Goal: Task Accomplishment & Management: Complete application form

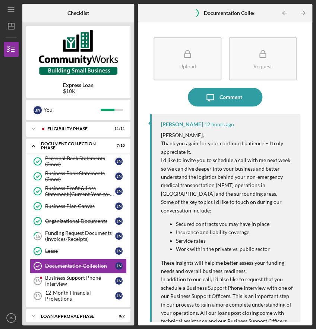
scroll to position [10, 0]
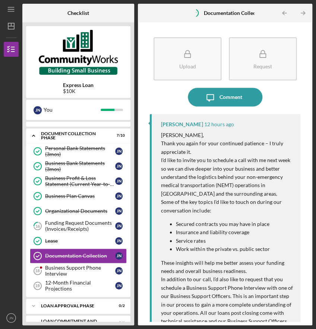
click at [162, 136] on p "[PERSON_NAME]," at bounding box center [227, 135] width 132 height 8
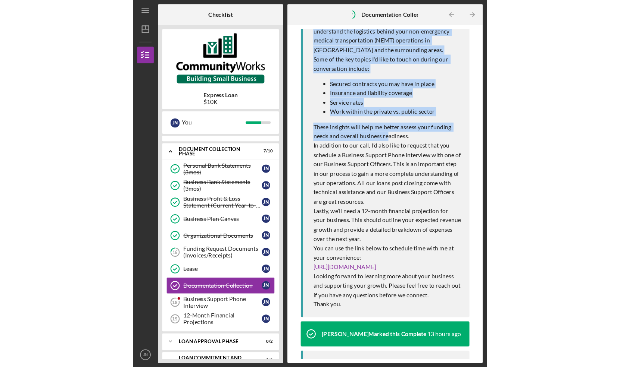
scroll to position [149, 0]
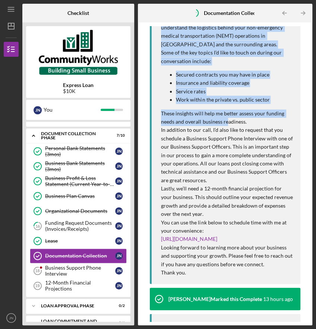
drag, startPoint x: 162, startPoint y: 112, endPoint x: 192, endPoint y: 273, distance: 163.5
click at [192, 273] on div "[PERSON_NAME], Thank you again for your continued patience – I truly appreciate…" at bounding box center [227, 129] width 132 height 294
copy div "Lorem, Ipsum dol sitam con adip elitseddo eiusmodt – I utlab etdolorema al. E’a…"
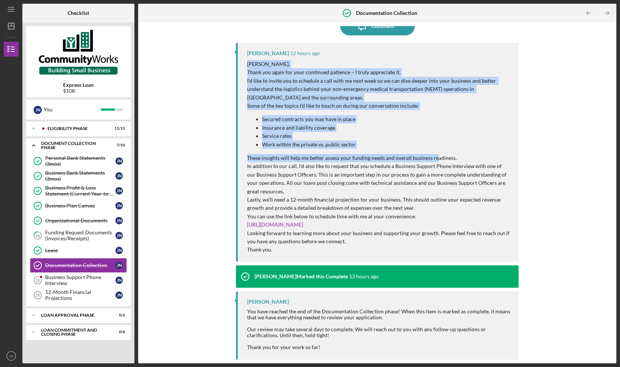
scroll to position [71, 0]
click at [316, 197] on p "Lastly, we’ll need a 12-month financial projection for your business. This shou…" at bounding box center [379, 204] width 264 height 17
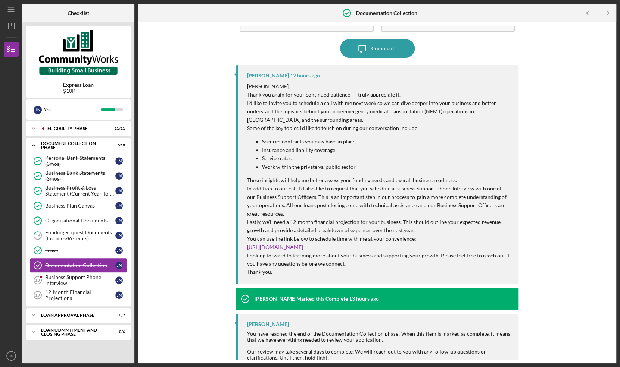
scroll to position [0, 0]
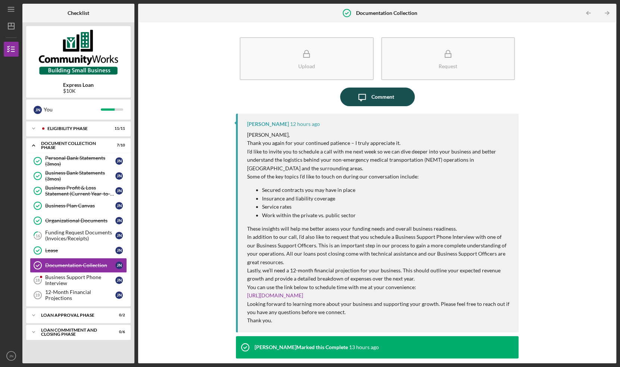
click at [316, 101] on div "Comment" at bounding box center [382, 97] width 23 height 19
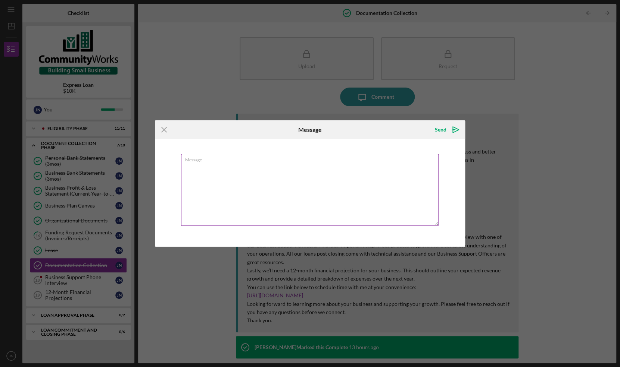
click at [218, 187] on textarea "Message" at bounding box center [309, 190] width 257 height 72
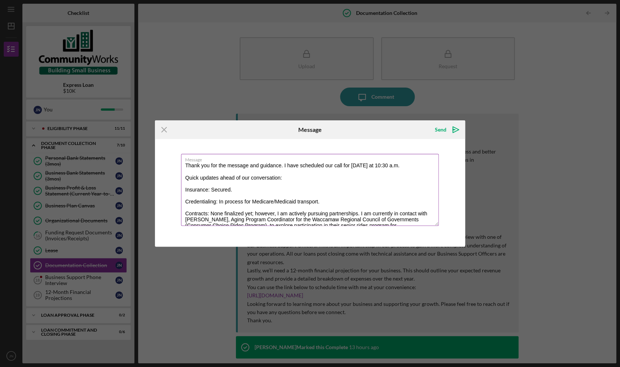
click at [186, 166] on textarea "Thank you for the message and guidance. I have scheduled our call for [DATE] at…" at bounding box center [309, 190] width 257 height 72
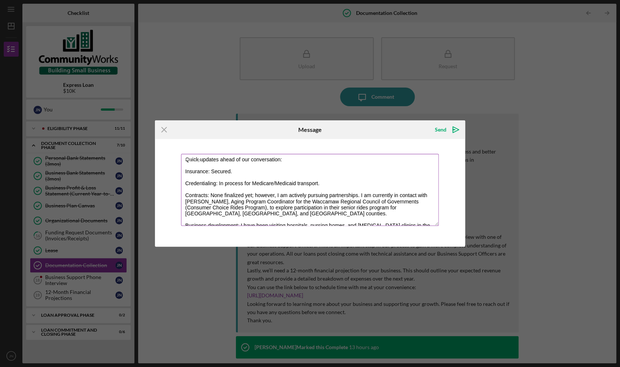
scroll to position [28, 0]
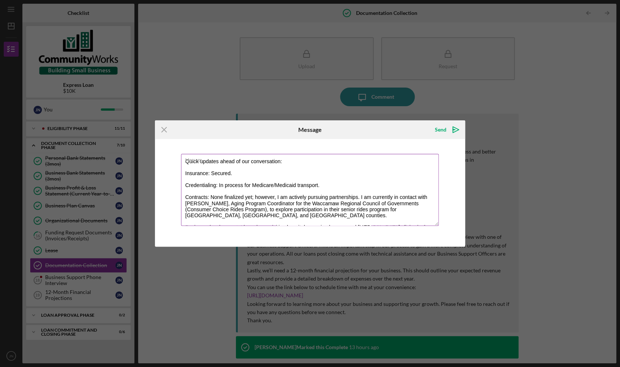
click at [316, 187] on textarea "Hi [PERSON_NAME], Thank you for the message and guidance. I have scheduled our …" at bounding box center [309, 190] width 257 height 72
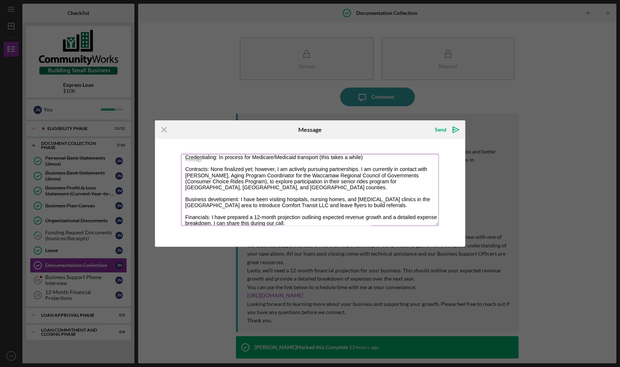
scroll to position [57, 0]
drag, startPoint x: 240, startPoint y: 200, endPoint x: 182, endPoint y: 198, distance: 58.2
click at [182, 198] on textarea "Hi [PERSON_NAME], Thank you for the message and guidance. I have scheduled our …" at bounding box center [309, 190] width 257 height 72
type textarea "Hi [PERSON_NAME], Thank you for the message and guidance. I have scheduled our …"
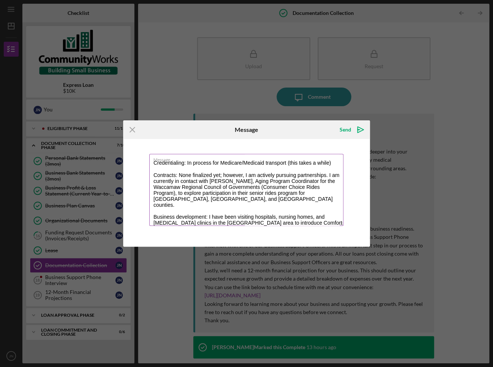
click at [266, 192] on textarea "Hi [PERSON_NAME], Thank you for the message and guidance. I have scheduled our …" at bounding box center [246, 190] width 194 height 72
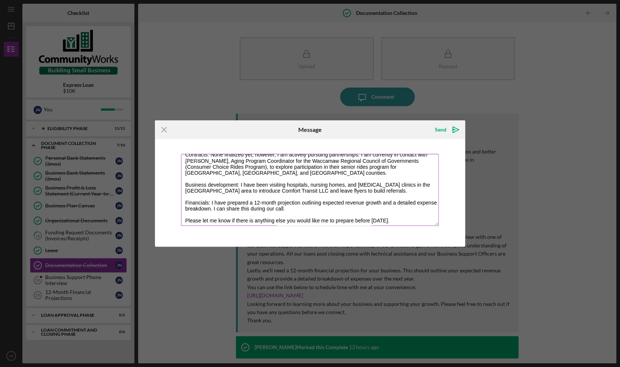
scroll to position [72, 0]
click at [316, 132] on div "Send" at bounding box center [441, 129] width 12 height 15
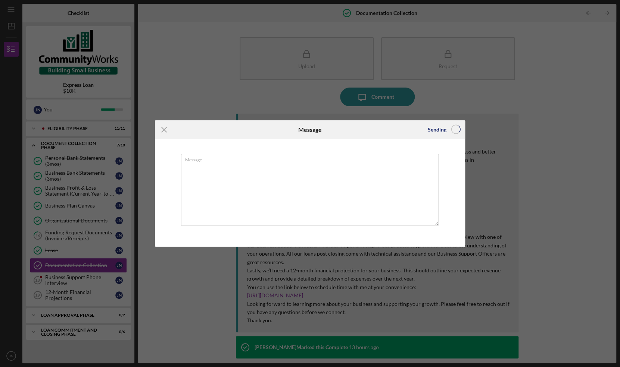
scroll to position [0, 0]
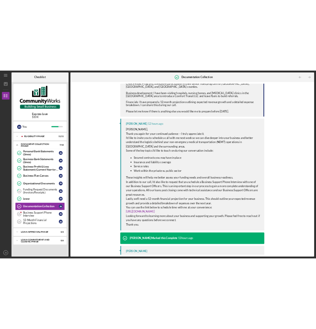
scroll to position [182, 0]
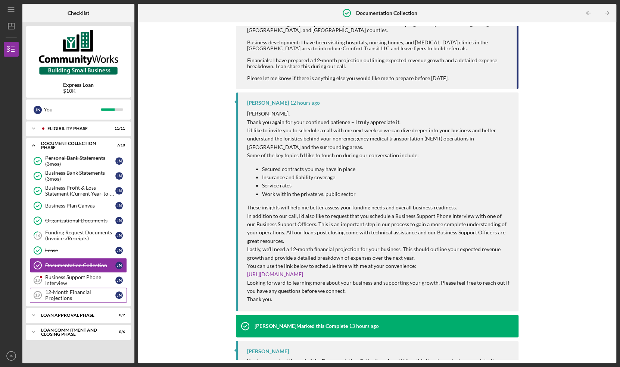
click at [56, 294] on div "12-Month Financial Projections" at bounding box center [80, 295] width 70 height 12
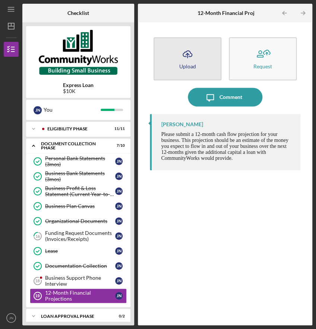
click at [200, 58] on button "Icon/Upload Upload" at bounding box center [188, 58] width 68 height 43
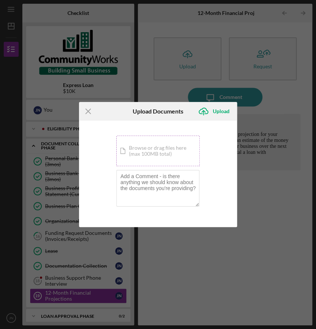
click at [169, 159] on div "Icon/Document Browse or drag files here (max 100MB total) Tap to choose files o…" at bounding box center [158, 150] width 84 height 31
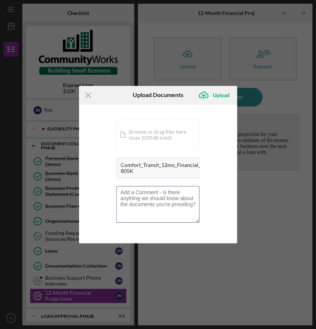
click at [138, 197] on textarea at bounding box center [157, 204] width 83 height 37
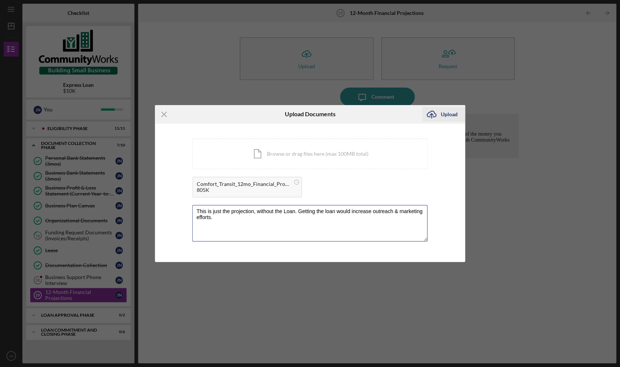
type textarea "This is just the projection, without the Loan. Getting the loan would increase …"
click at [316, 116] on div "Upload" at bounding box center [449, 114] width 17 height 15
